Goal: Task Accomplishment & Management: Manage account settings

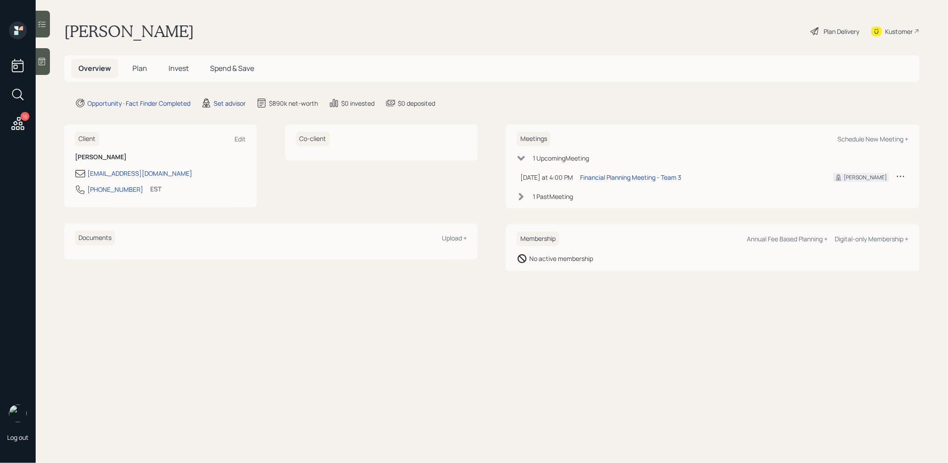
click at [228, 101] on div "Set advisor" at bounding box center [229, 103] width 32 height 9
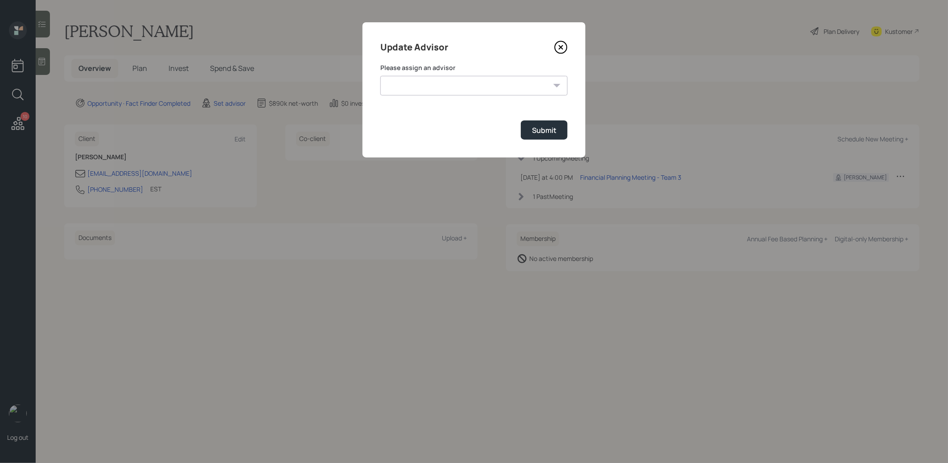
click at [417, 90] on select "[PERSON_NAME] [PERSON_NAME] End [PERSON_NAME] [PERSON_NAME] [PERSON_NAME] [PERS…" at bounding box center [473, 86] width 187 height 20
select select "8b79112e-3cfb-44f9-89e7-15267fe946c1"
click at [380, 76] on select "[PERSON_NAME] [PERSON_NAME] End [PERSON_NAME] [PERSON_NAME] [PERSON_NAME] [PERS…" at bounding box center [473, 86] width 187 height 20
click at [542, 132] on div "Submit" at bounding box center [544, 130] width 25 height 10
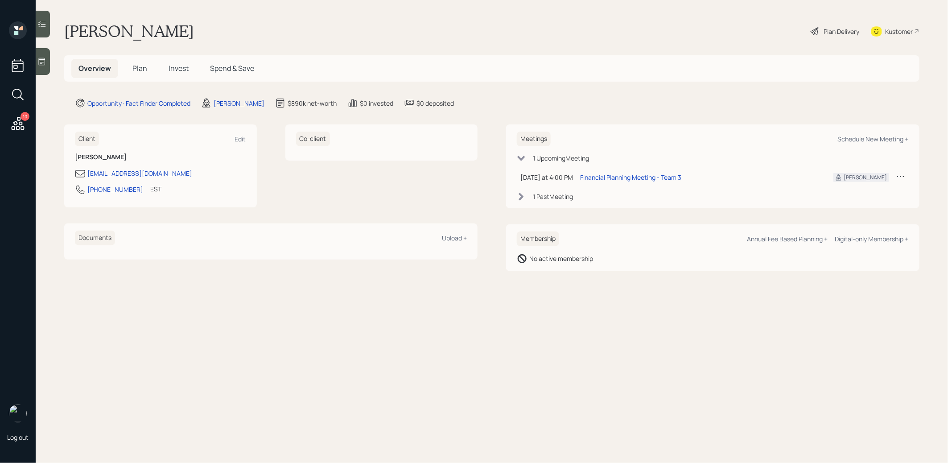
click at [45, 63] on icon at bounding box center [41, 61] width 9 height 9
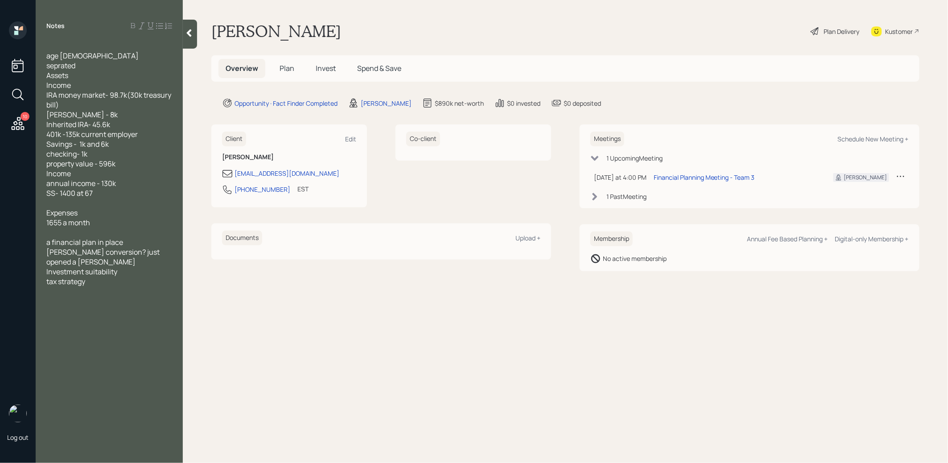
click at [288, 67] on span "Plan" at bounding box center [286, 68] width 15 height 10
